Goal: Navigation & Orientation: Find specific page/section

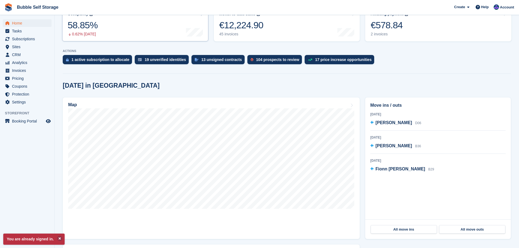
scroll to position [82, 0]
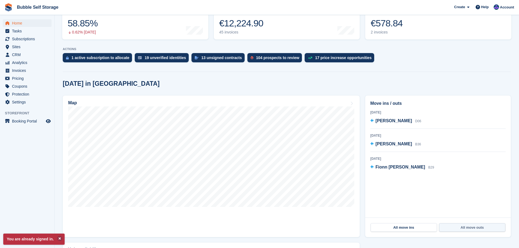
click at [464, 229] on link "All move outs" at bounding box center [472, 228] width 66 height 9
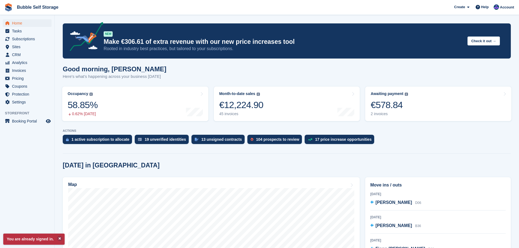
scroll to position [82, 0]
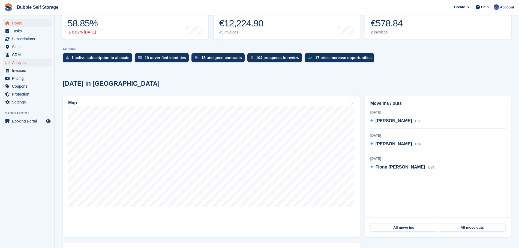
click at [26, 62] on span "Analytics" at bounding box center [28, 63] width 33 height 8
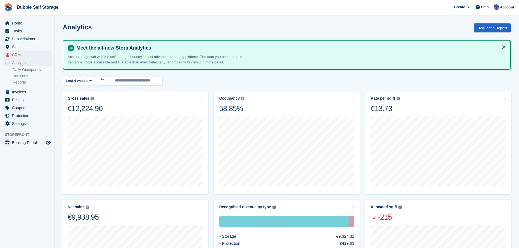
click at [19, 55] on span "CRM" at bounding box center [28, 55] width 33 height 8
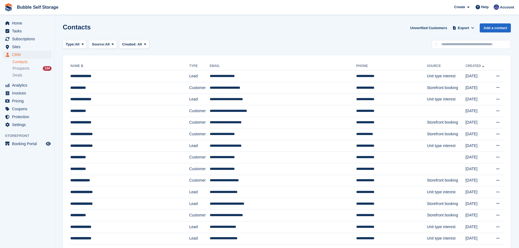
click at [24, 63] on link "Contacts" at bounding box center [32, 61] width 39 height 5
click at [18, 21] on span "Home" at bounding box center [28, 23] width 33 height 8
